Goal: Task Accomplishment & Management: Manage account settings

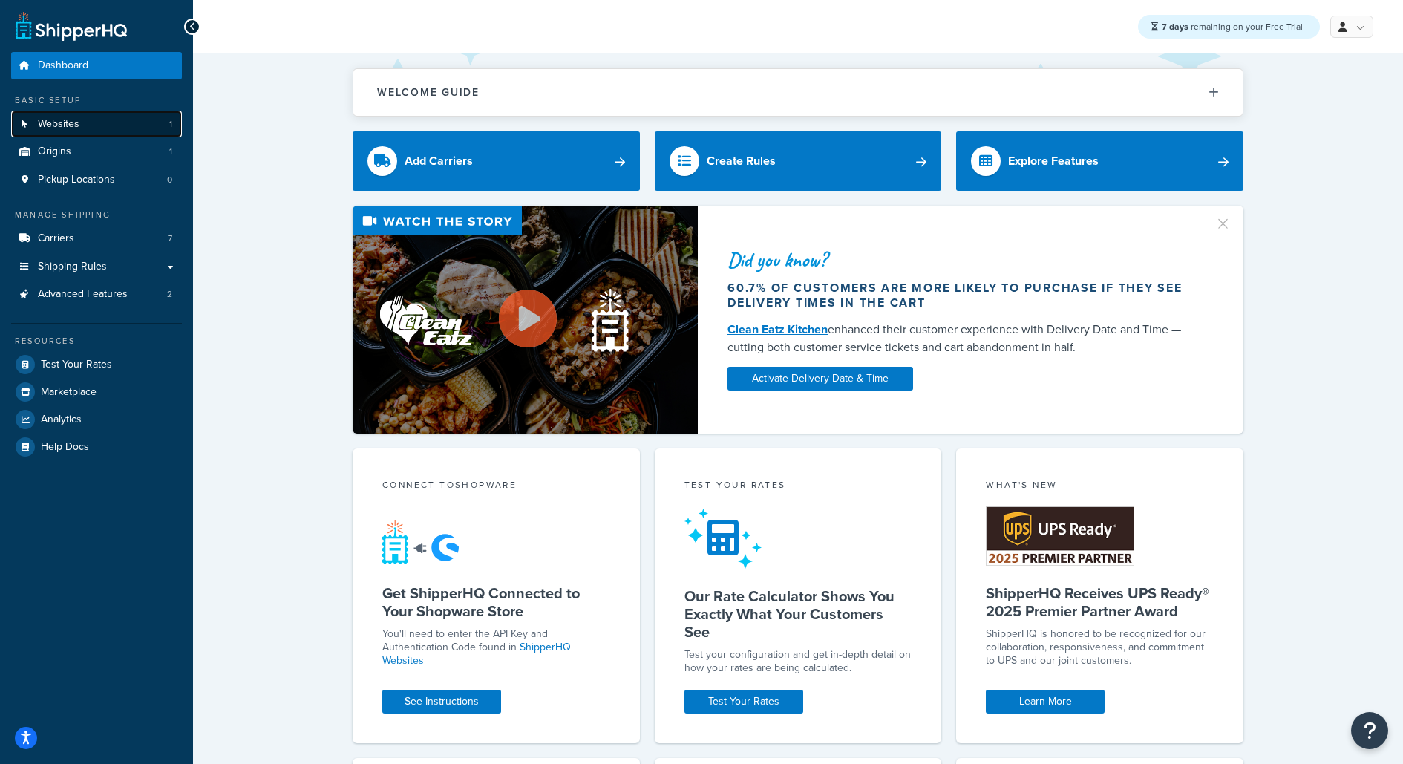
click at [136, 125] on link "Websites 1" at bounding box center [96, 124] width 171 height 27
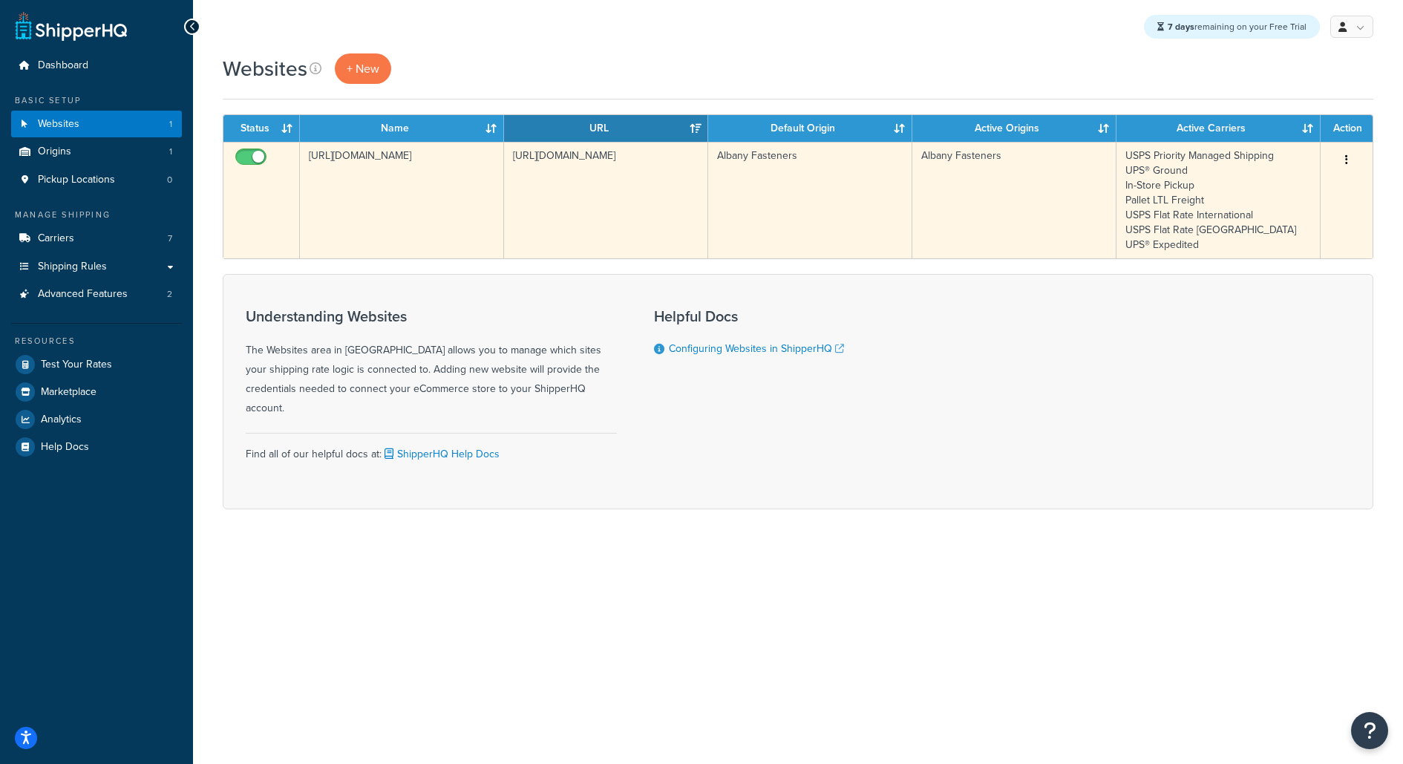
click at [406, 213] on td "https://fd6mo7tean5b4-main-bvxea6i.us-2.tst.site" at bounding box center [402, 200] width 204 height 117
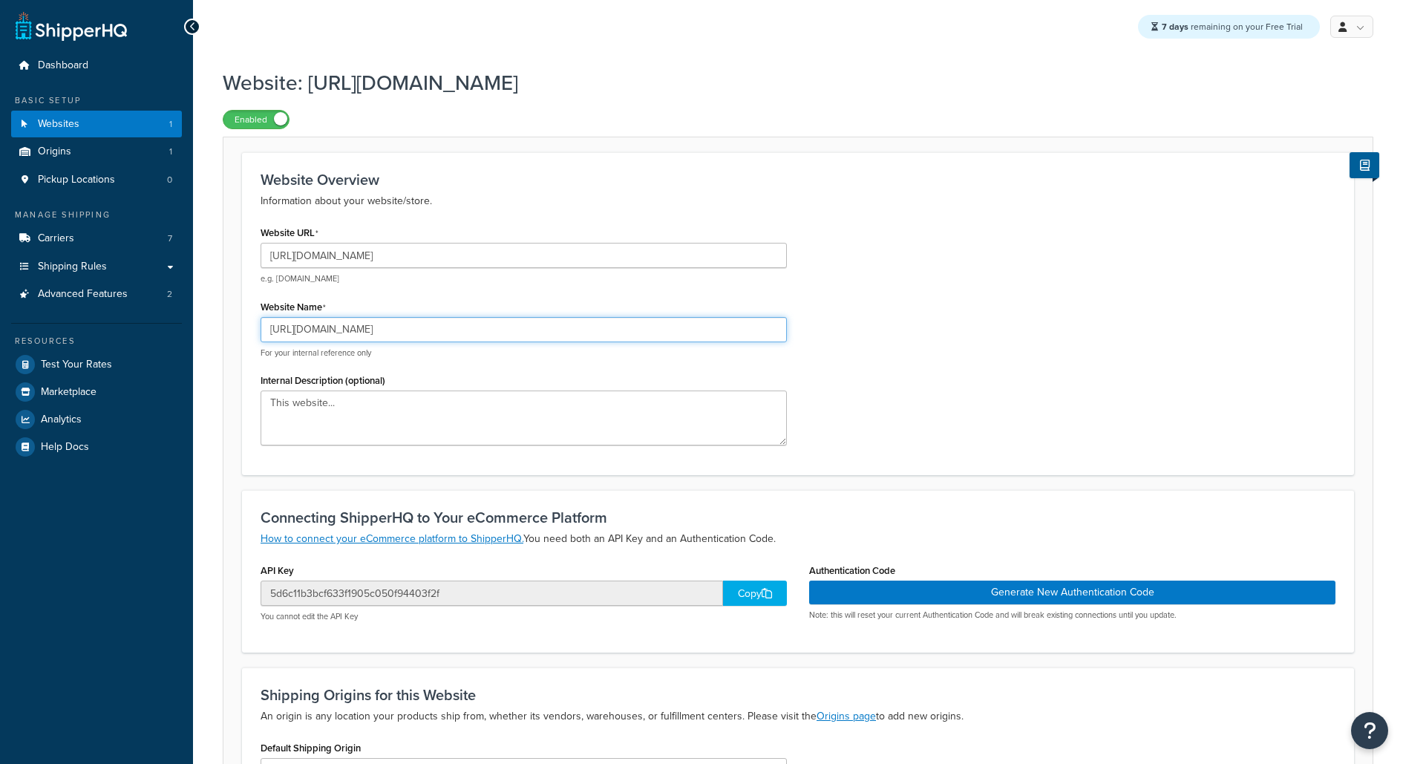
click at [498, 328] on input "[URL][DOMAIN_NAME]" at bounding box center [523, 329] width 526 height 25
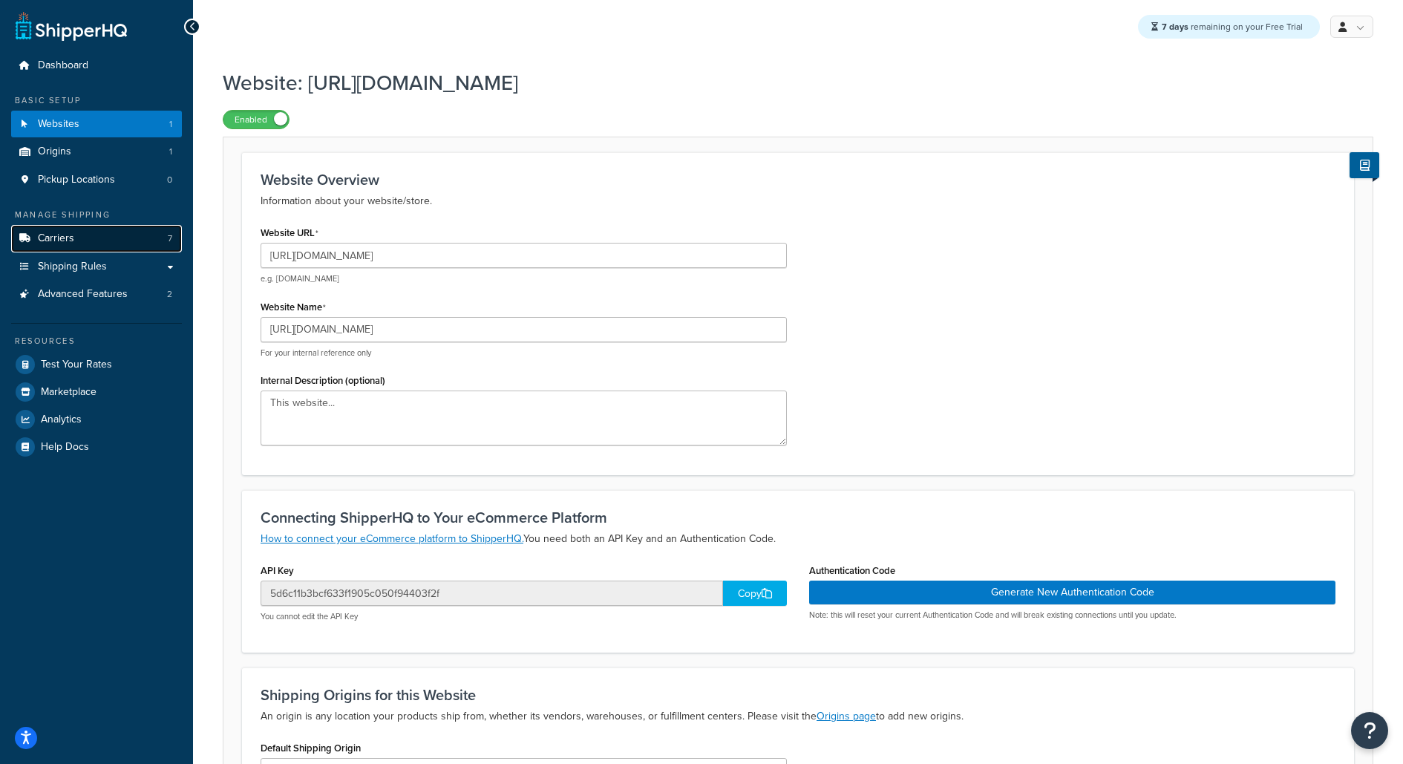
click at [128, 234] on link "Carriers 7" at bounding box center [96, 238] width 171 height 27
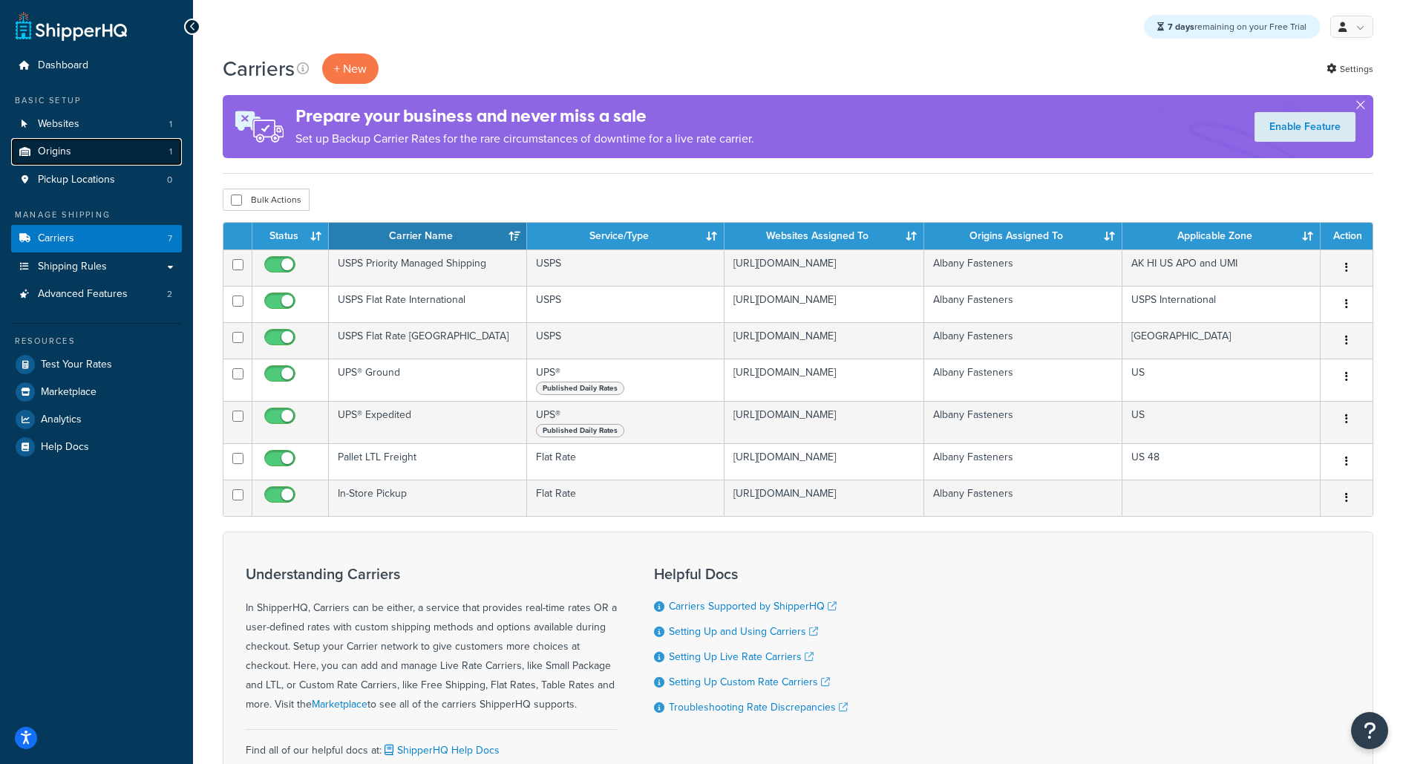
click at [112, 160] on link "Origins 1" at bounding box center [96, 151] width 171 height 27
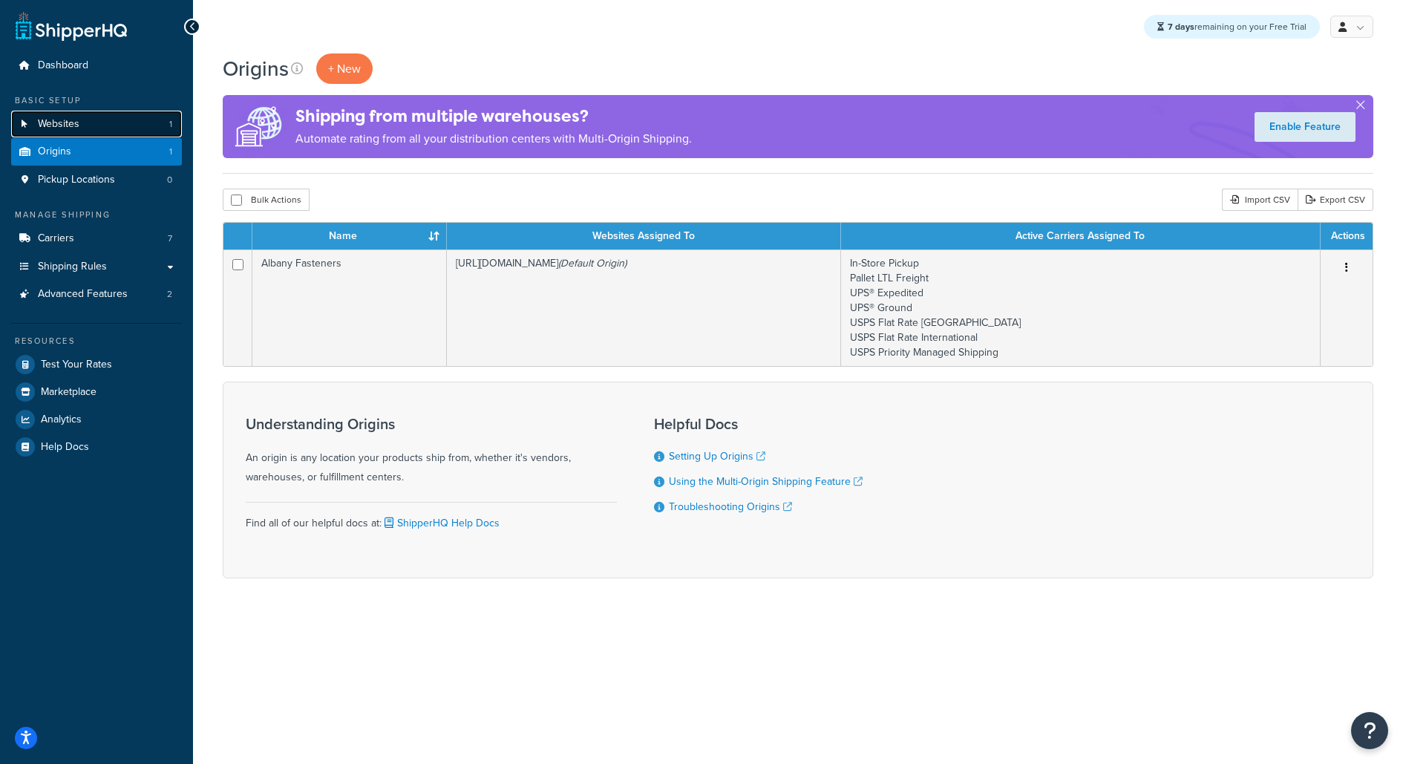
click at [146, 122] on link "Websites 1" at bounding box center [96, 124] width 171 height 27
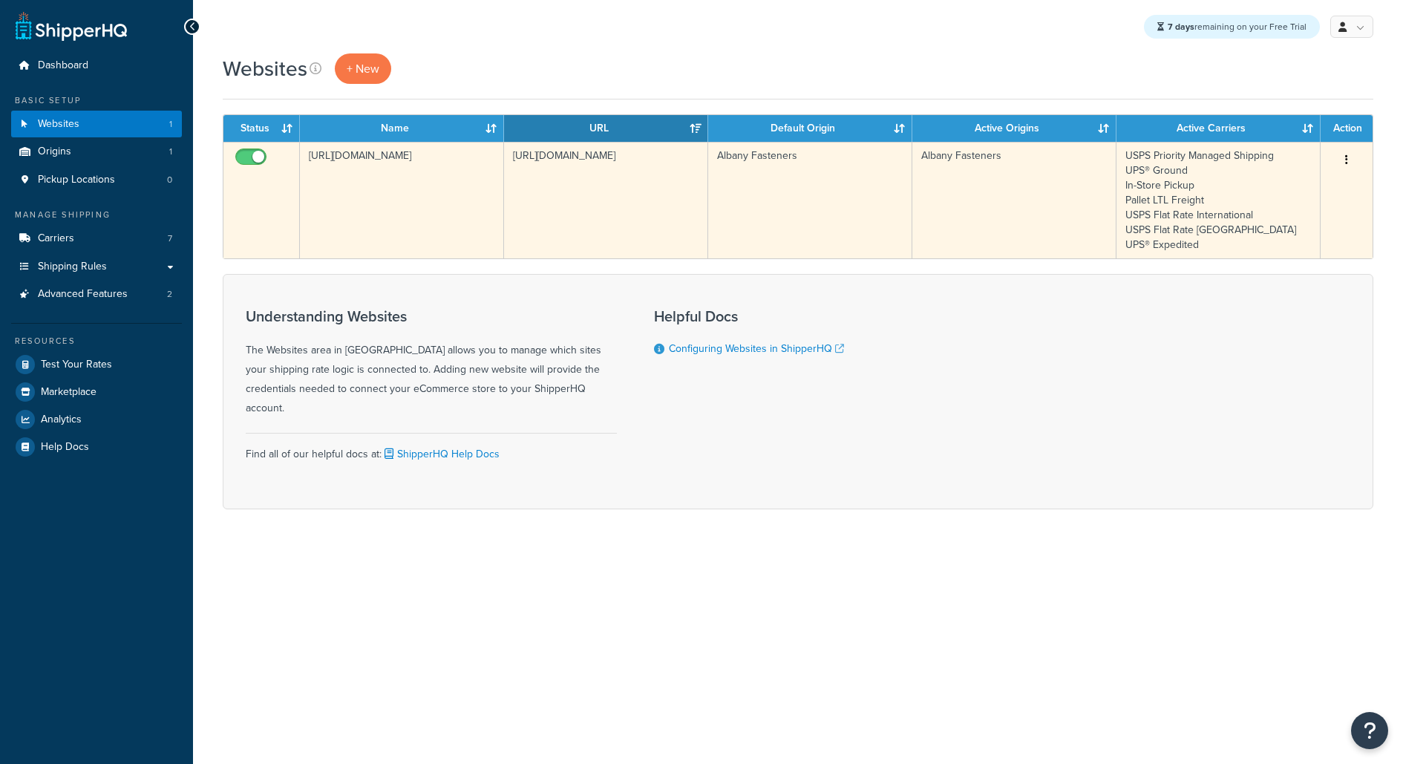
click at [514, 177] on td "[URL][DOMAIN_NAME]" at bounding box center [606, 200] width 204 height 117
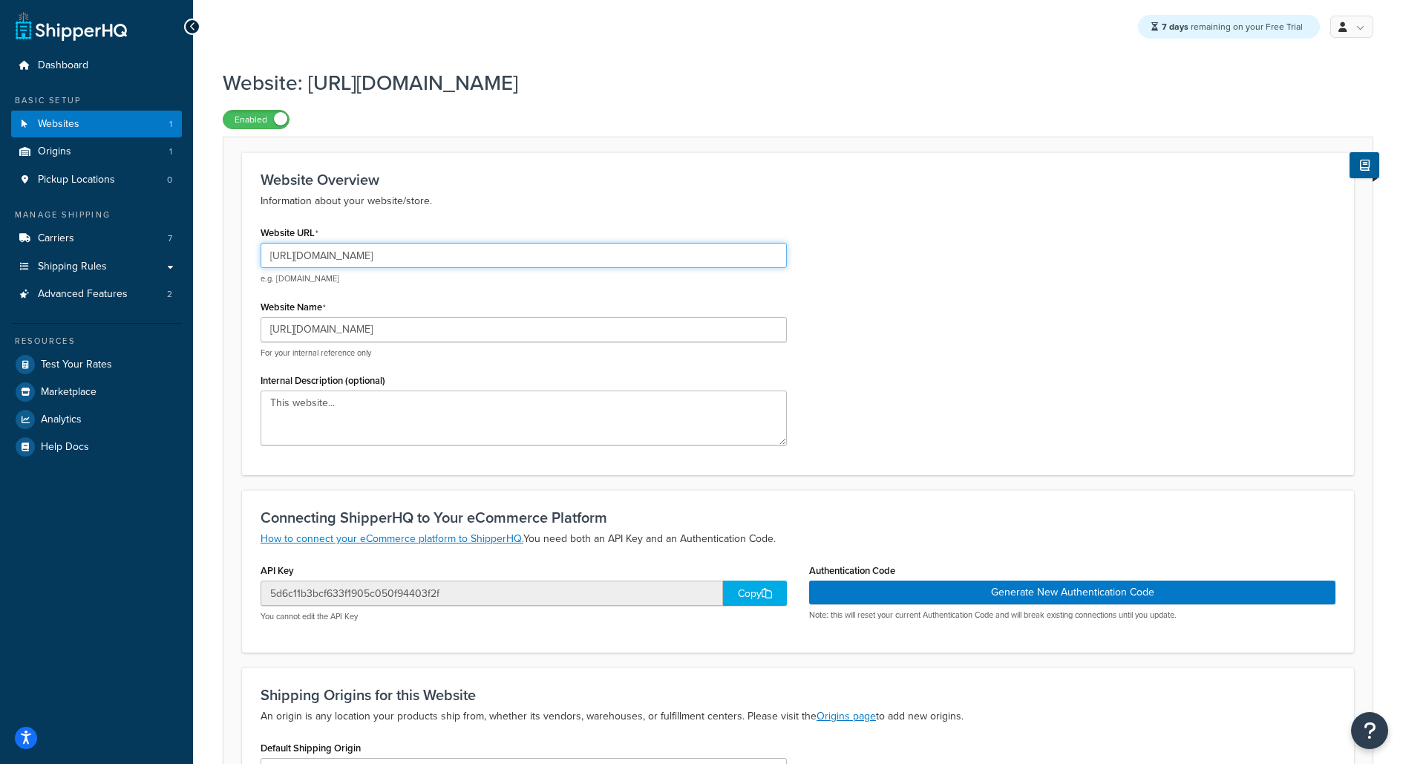
drag, startPoint x: 402, startPoint y: 260, endPoint x: 436, endPoint y: 258, distance: 34.2
click at [436, 258] on input "[URL][DOMAIN_NAME]" at bounding box center [523, 255] width 526 height 25
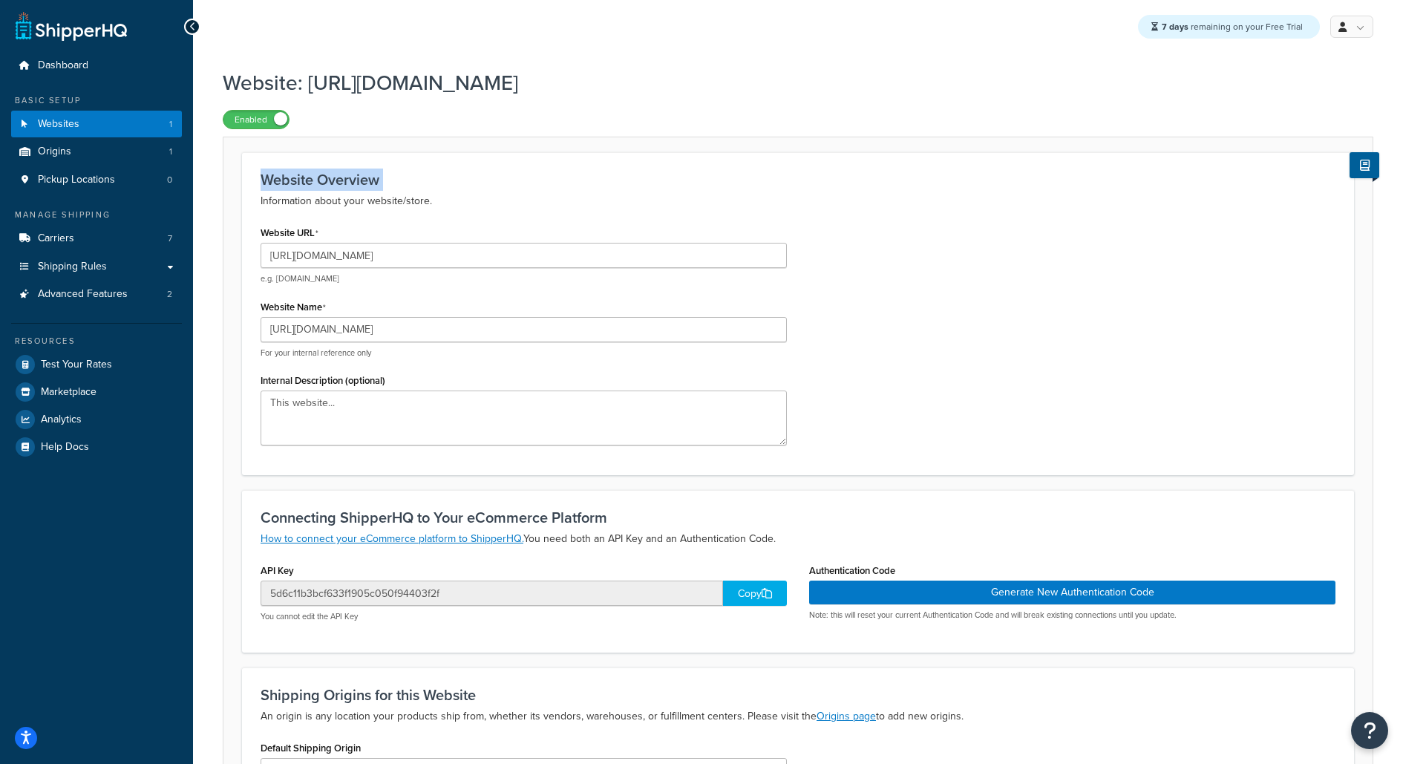
click at [691, 111] on div "Enabled" at bounding box center [798, 118] width 1150 height 21
